Goal: Transaction & Acquisition: Book appointment/travel/reservation

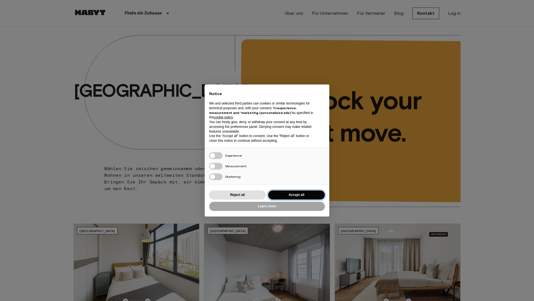
click at [313, 193] on button "Accept all" at bounding box center [296, 195] width 57 height 9
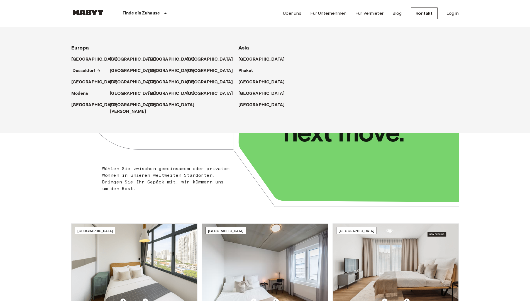
click at [84, 72] on p "Dusseldorf" at bounding box center [83, 71] width 23 height 7
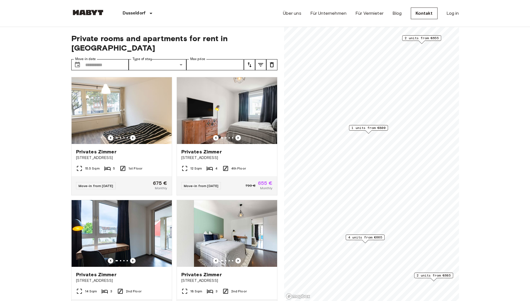
click at [374, 127] on span "1 units from €800" at bounding box center [368, 128] width 34 height 5
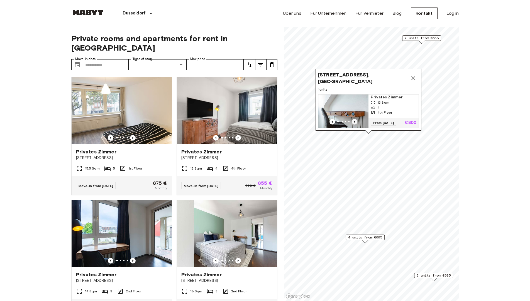
click at [354, 119] on icon "Previous image" at bounding box center [355, 122] width 6 height 6
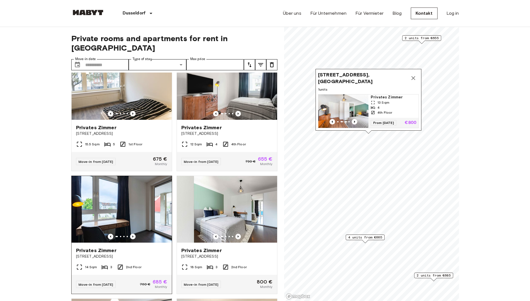
scroll to position [56, 0]
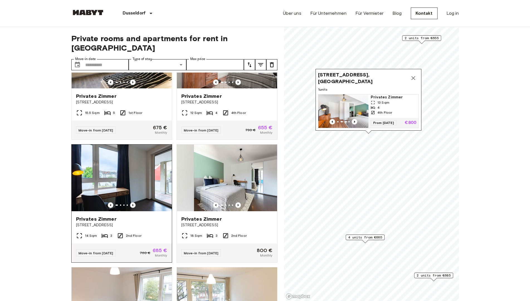
click at [131, 203] on icon "Previous image" at bounding box center [133, 206] width 6 height 6
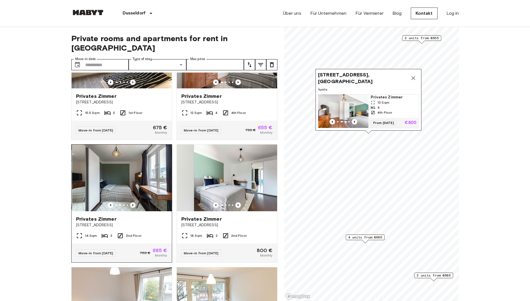
click at [131, 203] on icon "Previous image" at bounding box center [133, 206] width 6 height 6
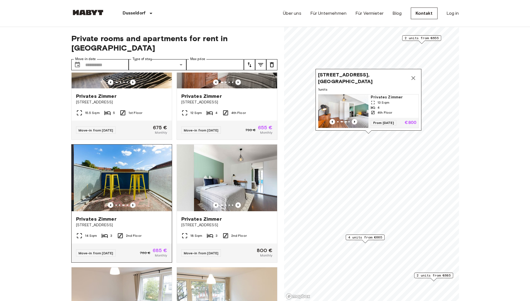
click at [131, 203] on icon "Previous image" at bounding box center [133, 206] width 6 height 6
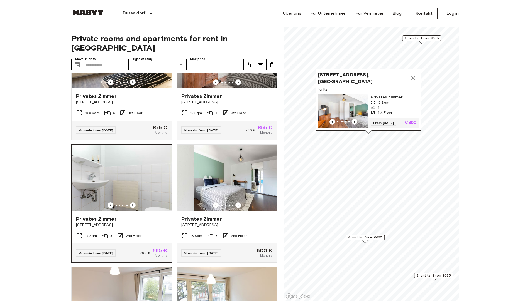
click at [141, 177] on img at bounding box center [122, 178] width 100 height 67
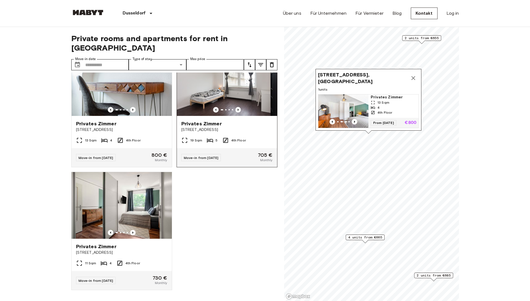
scroll to position [408, 0]
click at [130, 230] on icon "Previous image" at bounding box center [133, 233] width 6 height 6
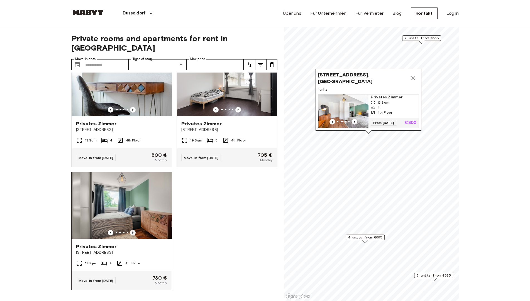
click at [130, 230] on icon "Previous image" at bounding box center [133, 233] width 6 height 6
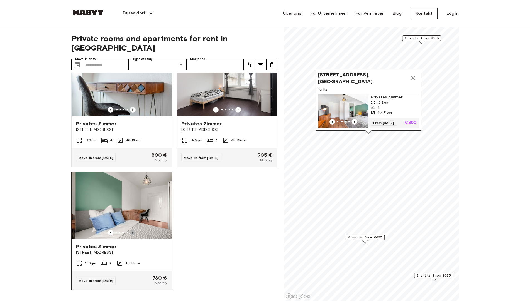
click at [130, 230] on icon "Previous image" at bounding box center [133, 233] width 6 height 6
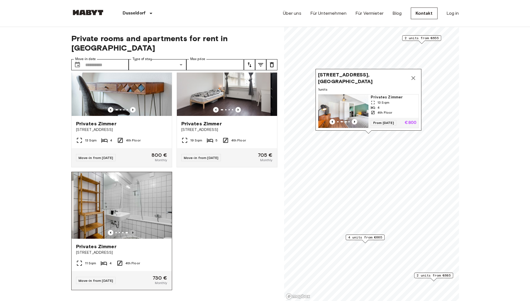
click at [130, 230] on icon "Previous image" at bounding box center [133, 233] width 6 height 6
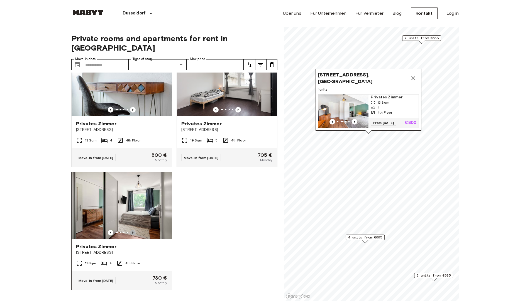
click at [130, 230] on icon "Previous image" at bounding box center [133, 233] width 6 height 6
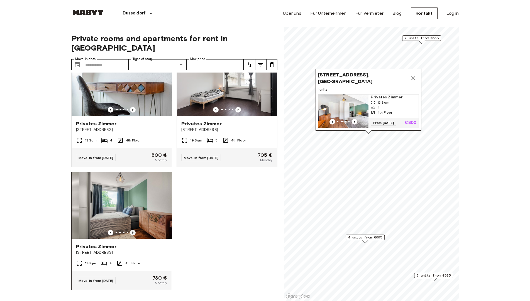
click at [130, 230] on icon "Previous image" at bounding box center [133, 233] width 6 height 6
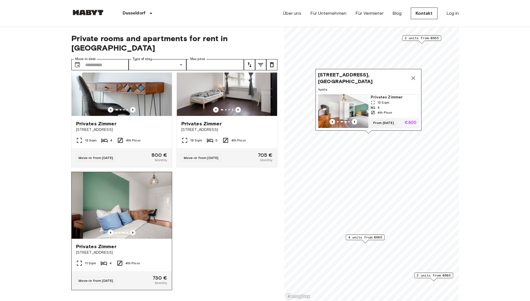
click at [130, 230] on icon "Previous image" at bounding box center [133, 233] width 6 height 6
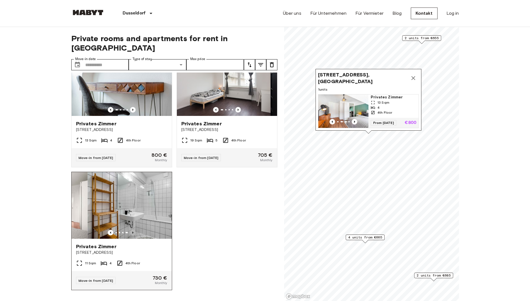
click at [130, 230] on icon "Previous image" at bounding box center [133, 233] width 6 height 6
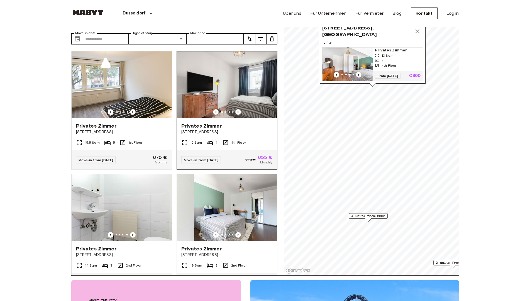
scroll to position [0, 0]
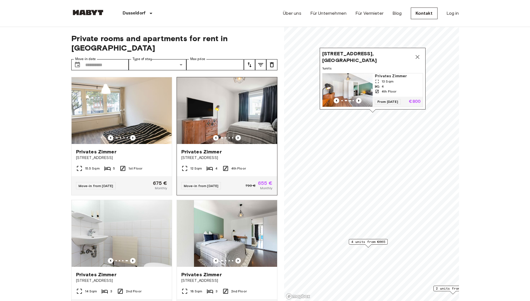
click at [235, 135] on icon "Previous image" at bounding box center [238, 138] width 6 height 6
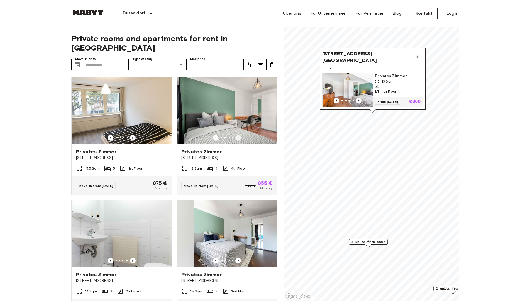
click at [235, 135] on icon "Previous image" at bounding box center [238, 138] width 6 height 6
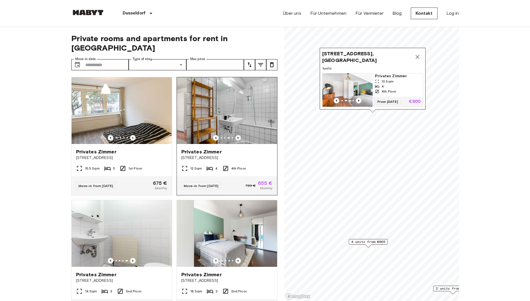
click at [235, 135] on icon "Previous image" at bounding box center [238, 138] width 6 height 6
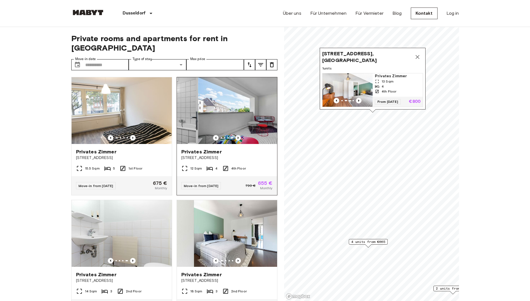
click at [235, 135] on icon "Previous image" at bounding box center [238, 138] width 6 height 6
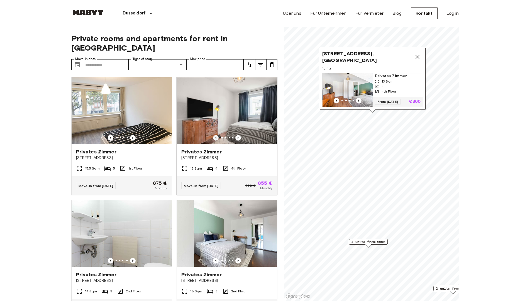
click at [214, 135] on icon "Previous image" at bounding box center [216, 138] width 6 height 6
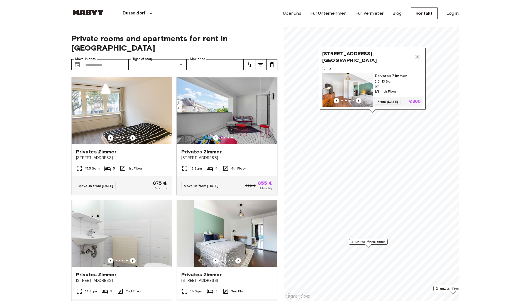
click at [235, 135] on icon "Previous image" at bounding box center [238, 138] width 6 height 6
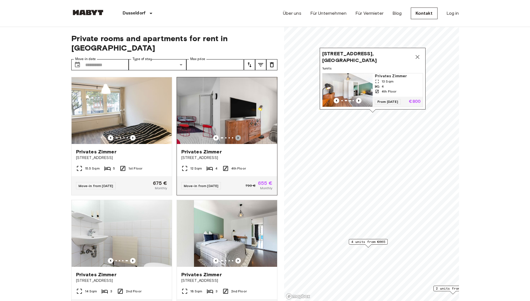
click at [235, 135] on icon "Previous image" at bounding box center [238, 138] width 6 height 6
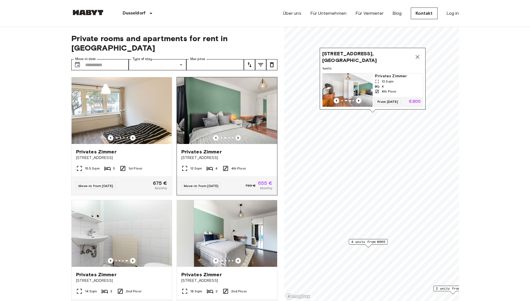
click at [235, 135] on icon "Previous image" at bounding box center [238, 138] width 6 height 6
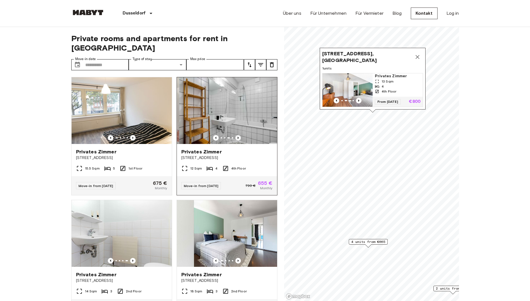
click at [235, 135] on icon "Previous image" at bounding box center [238, 138] width 6 height 6
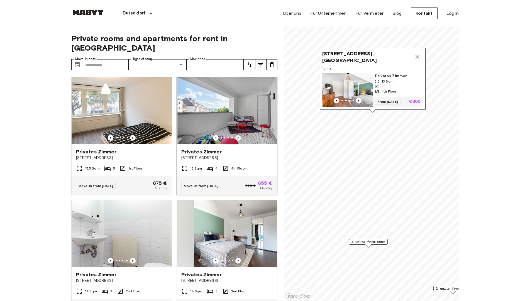
click at [235, 135] on icon "Previous image" at bounding box center [238, 138] width 6 height 6
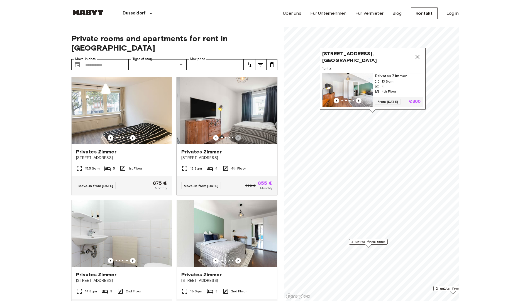
click at [235, 135] on icon "Previous image" at bounding box center [238, 138] width 6 height 6
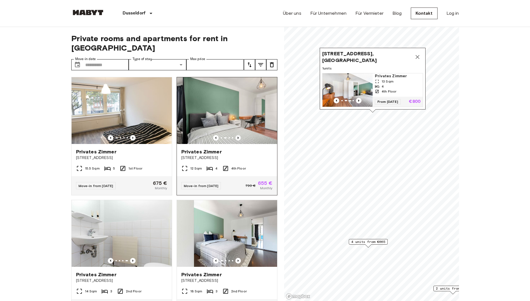
click at [235, 135] on icon "Previous image" at bounding box center [238, 138] width 6 height 6
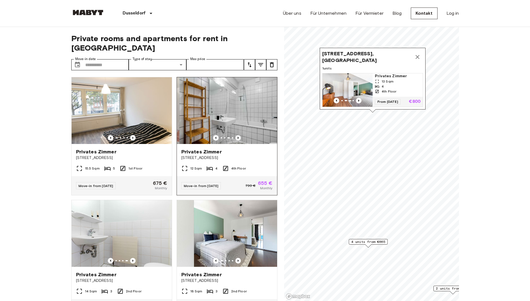
click at [235, 135] on icon "Previous image" at bounding box center [238, 138] width 6 height 6
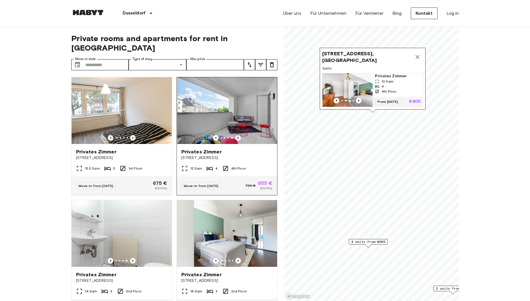
click at [235, 135] on icon "Previous image" at bounding box center [238, 138] width 6 height 6
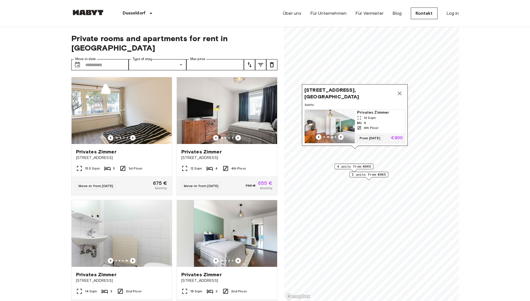
click at [398, 90] on icon "Map marker" at bounding box center [399, 93] width 7 height 7
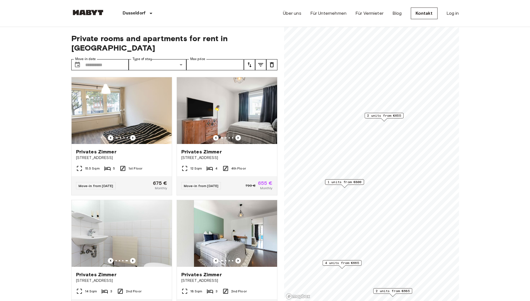
click at [384, 119] on div "Map marker" at bounding box center [384, 119] width 6 height 3
click at [338, 250] on span "4 units from €665" at bounding box center [344, 249] width 34 height 5
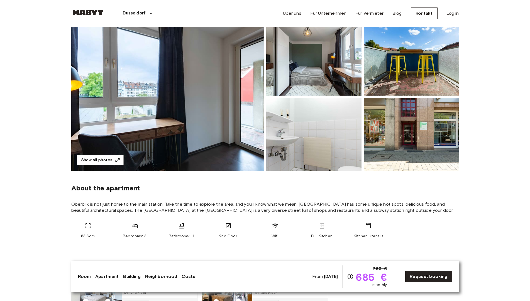
scroll to position [56, 0]
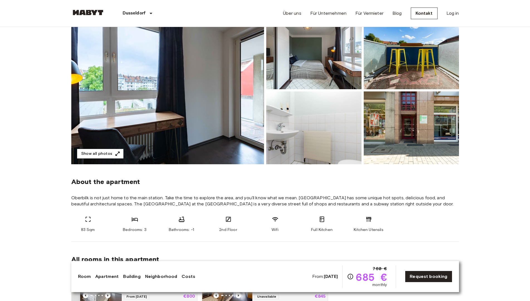
click at [103, 152] on button "Show all photos" at bounding box center [100, 154] width 47 height 10
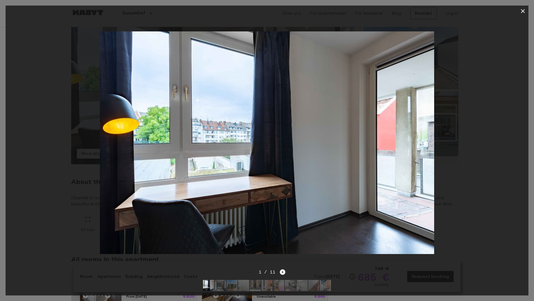
click at [281, 270] on icon "Next image" at bounding box center [283, 273] width 6 height 6
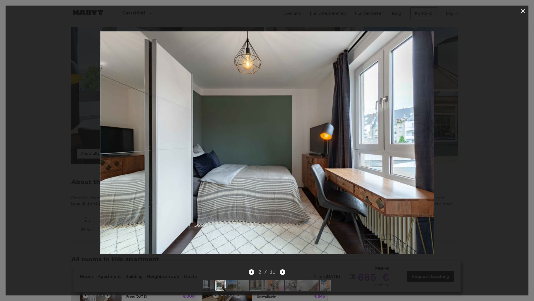
click at [251, 270] on icon "Previous image" at bounding box center [252, 273] width 6 height 6
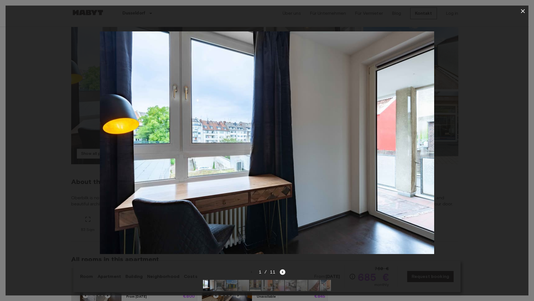
click at [284, 270] on icon "Next image" at bounding box center [283, 273] width 6 height 6
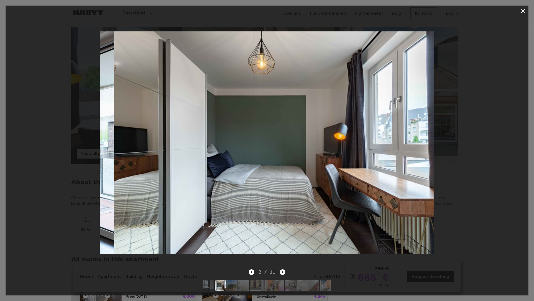
click at [283, 270] on icon "Next image" at bounding box center [283, 273] width 6 height 6
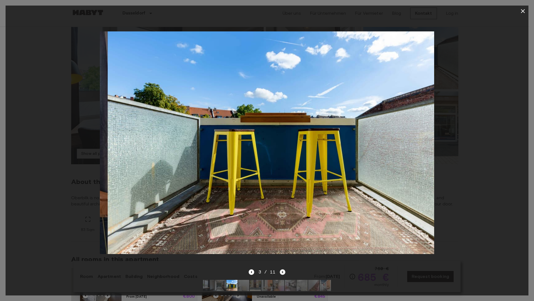
click at [283, 270] on icon "Next image" at bounding box center [283, 273] width 6 height 6
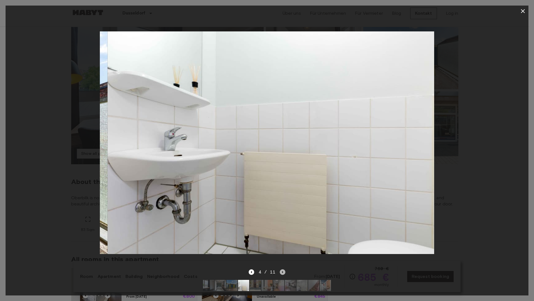
click at [283, 270] on icon "Next image" at bounding box center [283, 273] width 6 height 6
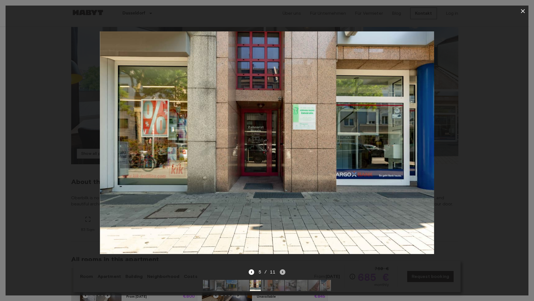
click at [283, 270] on icon "Next image" at bounding box center [283, 273] width 6 height 6
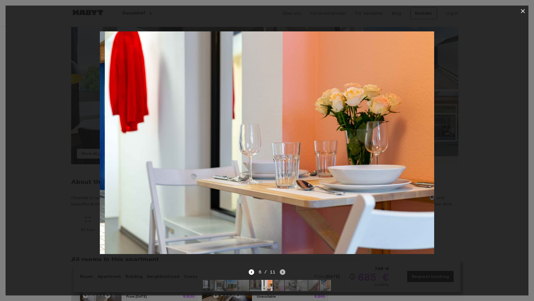
click at [283, 270] on icon "Next image" at bounding box center [283, 273] width 6 height 6
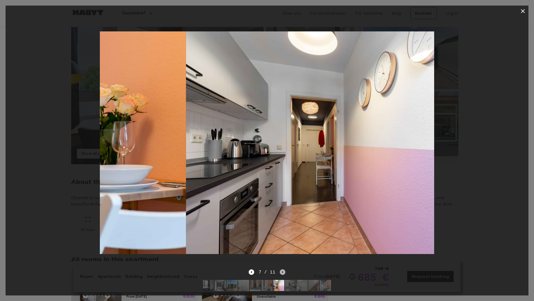
click at [283, 270] on icon "Next image" at bounding box center [283, 273] width 6 height 6
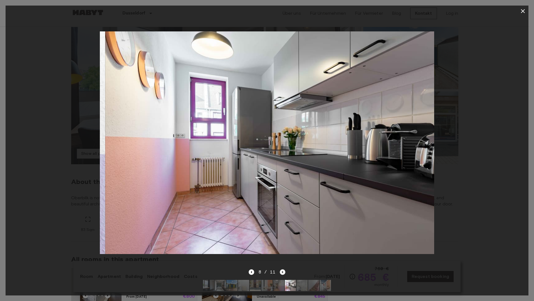
click at [283, 270] on icon "Next image" at bounding box center [283, 273] width 6 height 6
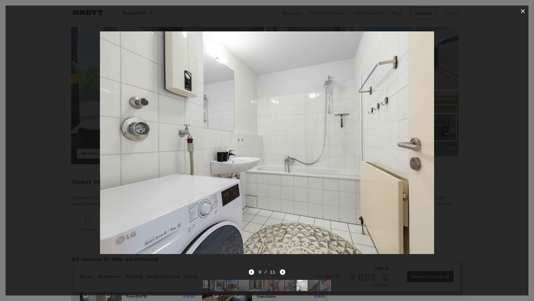
click at [283, 270] on icon "Next image" at bounding box center [283, 273] width 6 height 6
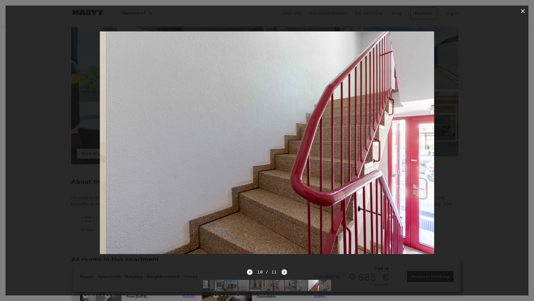
click at [283, 270] on icon "Next image" at bounding box center [285, 273] width 6 height 6
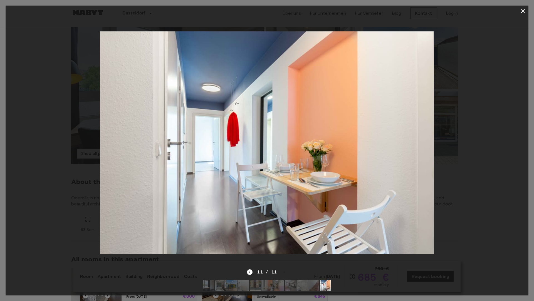
click at [470, 132] on div at bounding box center [267, 143] width 523 height 252
click at [521, 11] on icon "button" at bounding box center [523, 11] width 7 height 7
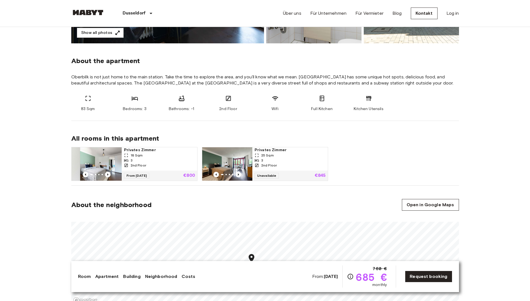
scroll to position [167, 0]
